Goal: Information Seeking & Learning: Learn about a topic

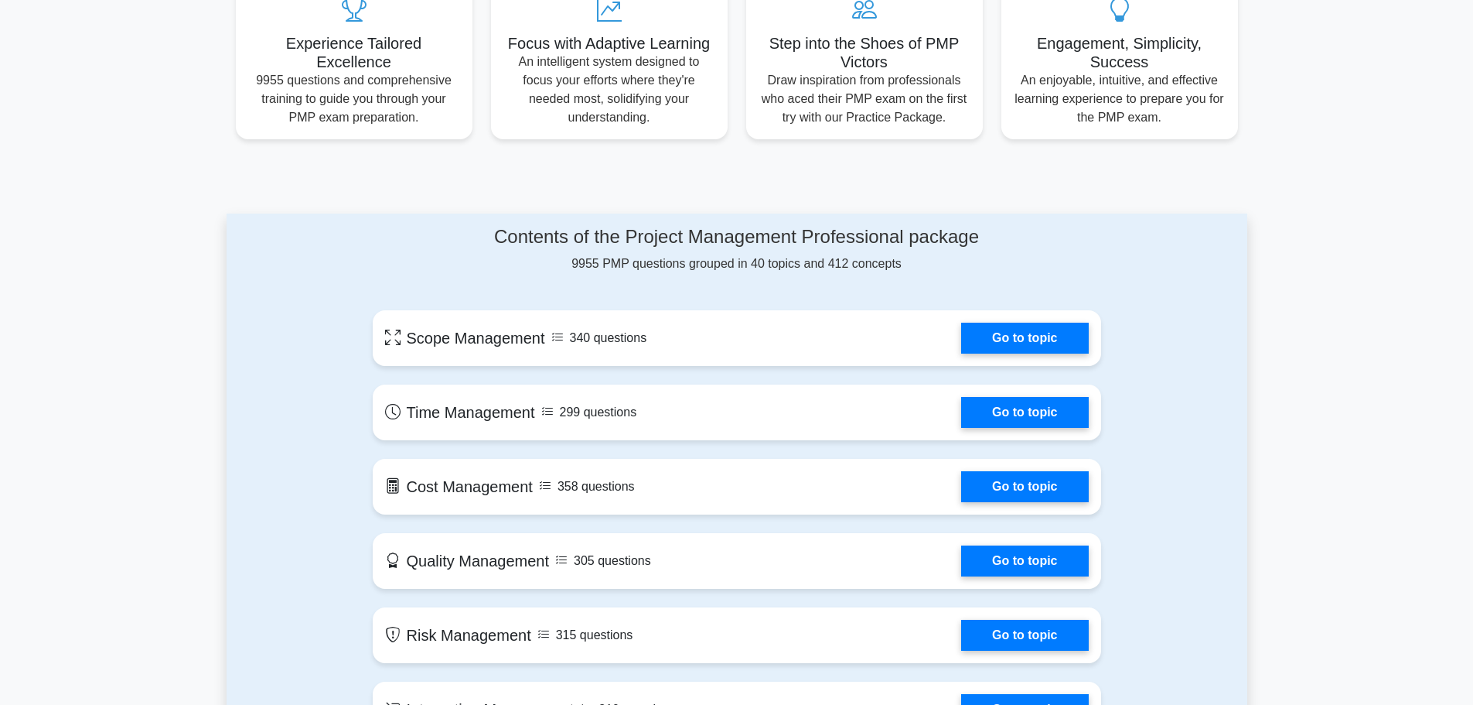
scroll to position [619, 0]
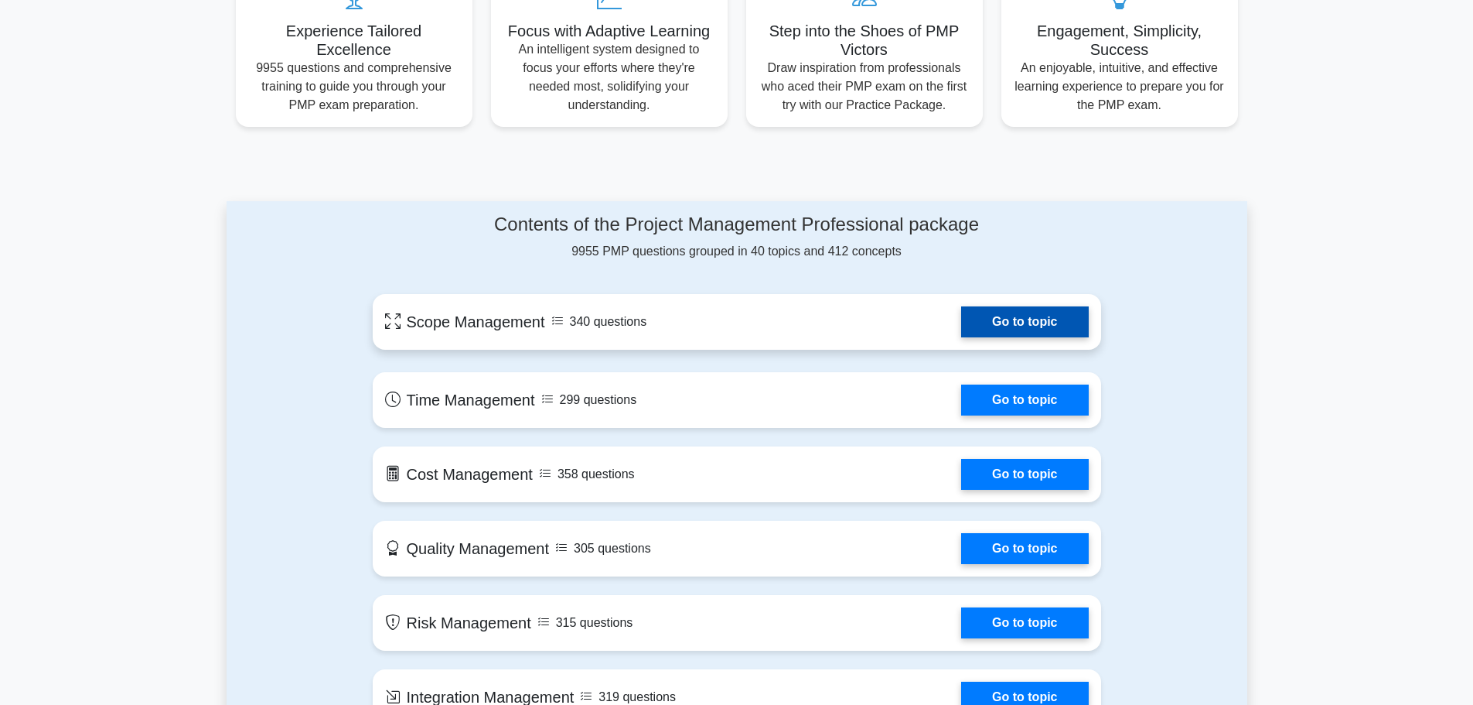
click at [1019, 316] on link "Go to topic" at bounding box center [1024, 321] width 127 height 31
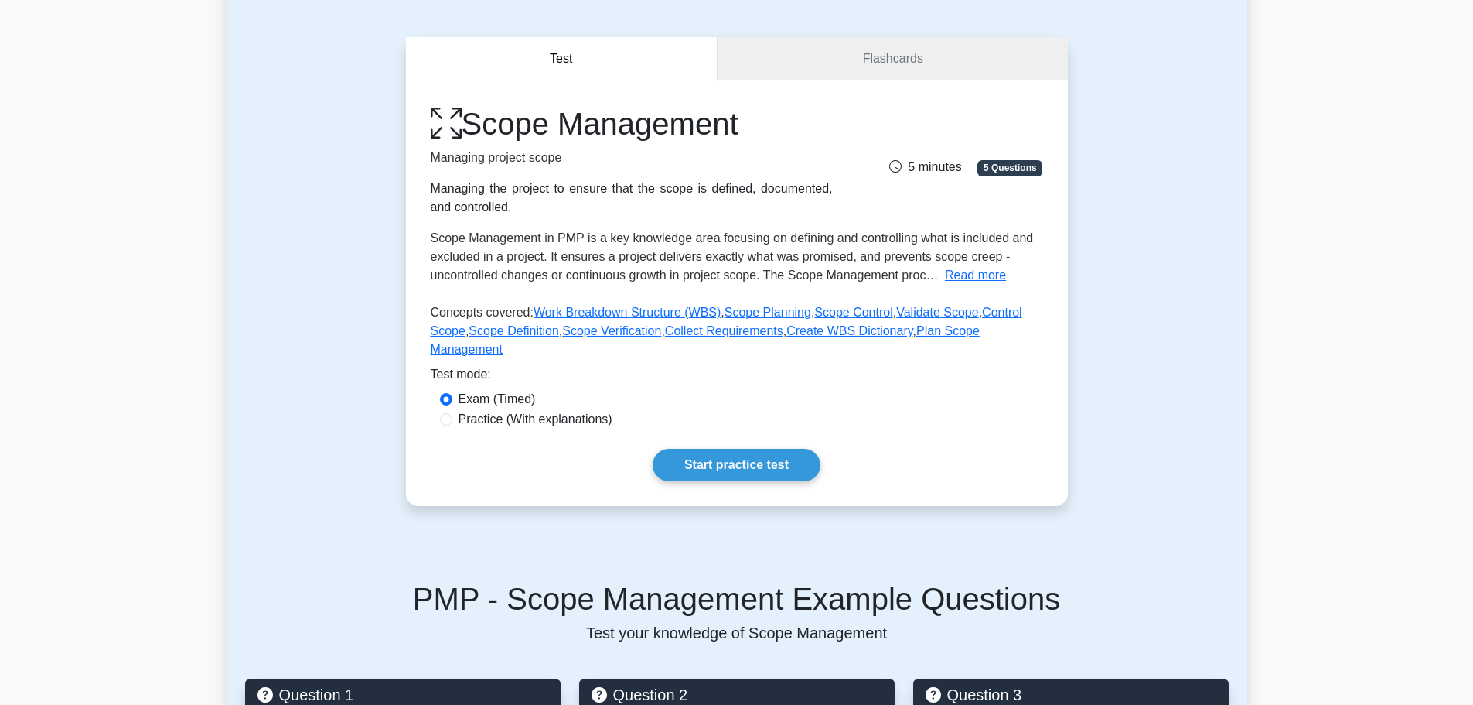
scroll to position [77, 0]
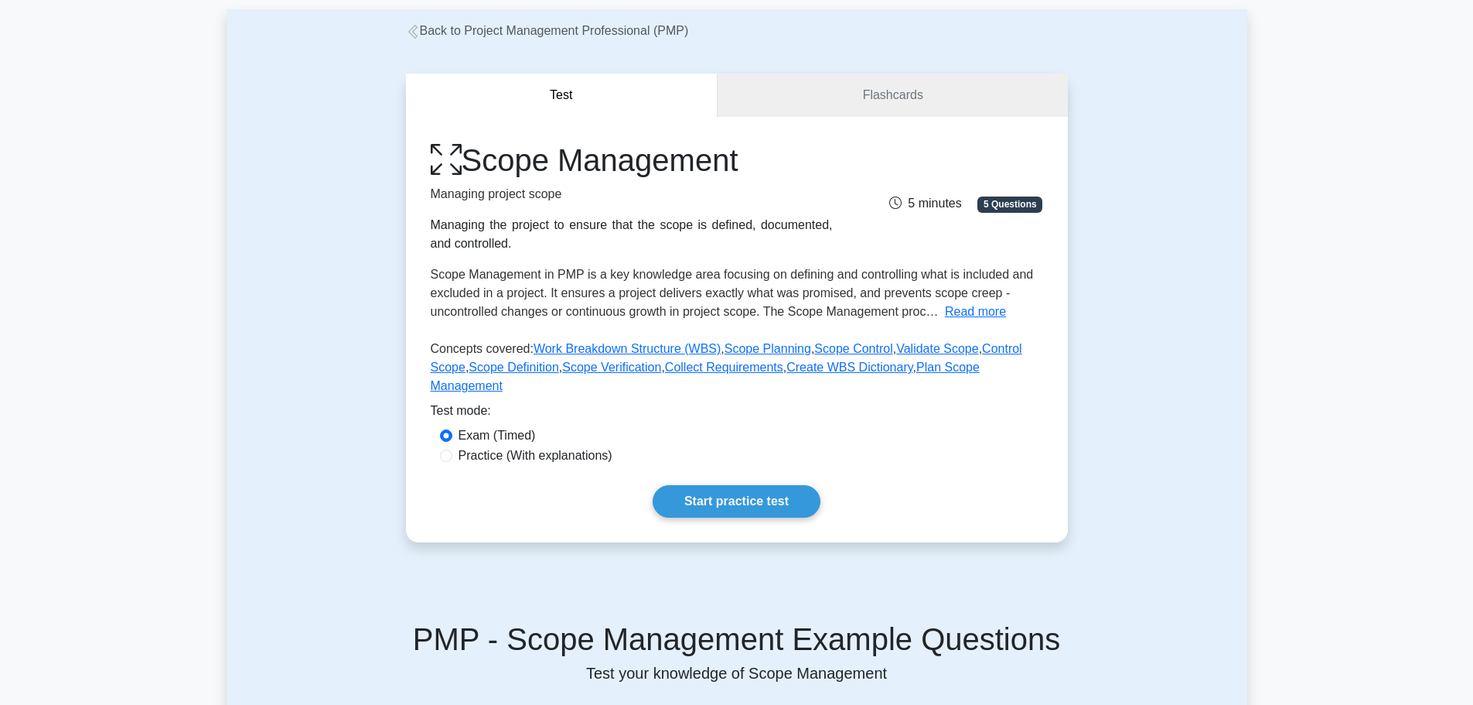
click at [497, 446] on label "Practice (With explanations)" at bounding box center [536, 455] width 154 height 19
click at [452, 449] on input "Practice (With explanations)" at bounding box center [446, 455] width 12 height 12
radio input "true"
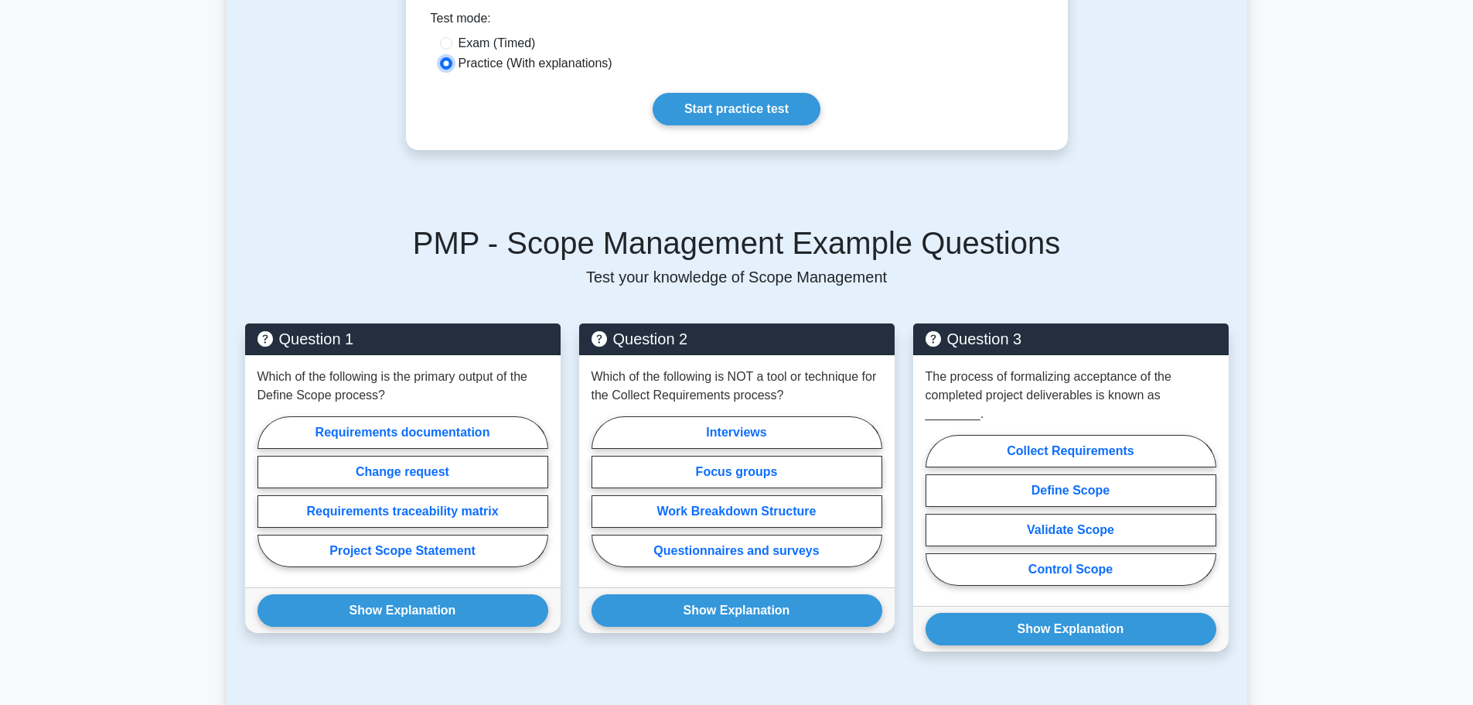
scroll to position [541, 0]
